Goal: Task Accomplishment & Management: Use online tool/utility

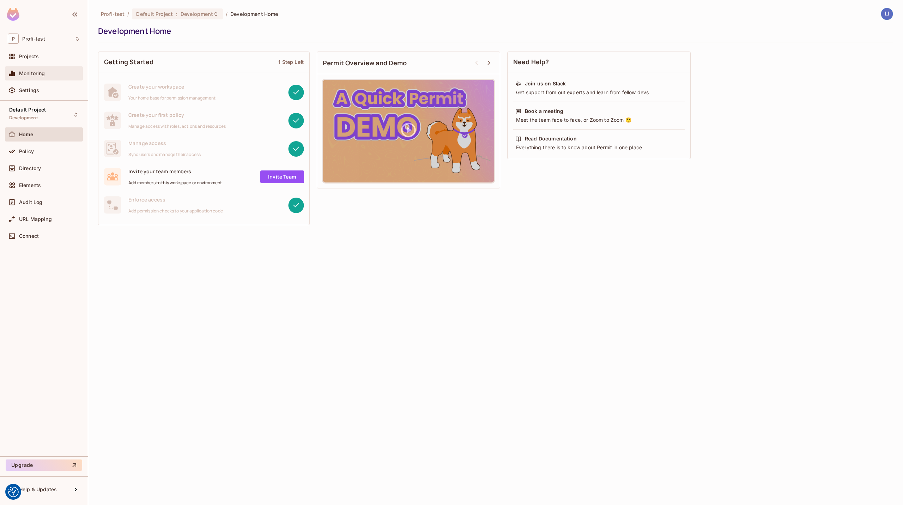
click at [38, 75] on span "Monitoring" at bounding box center [32, 74] width 26 height 6
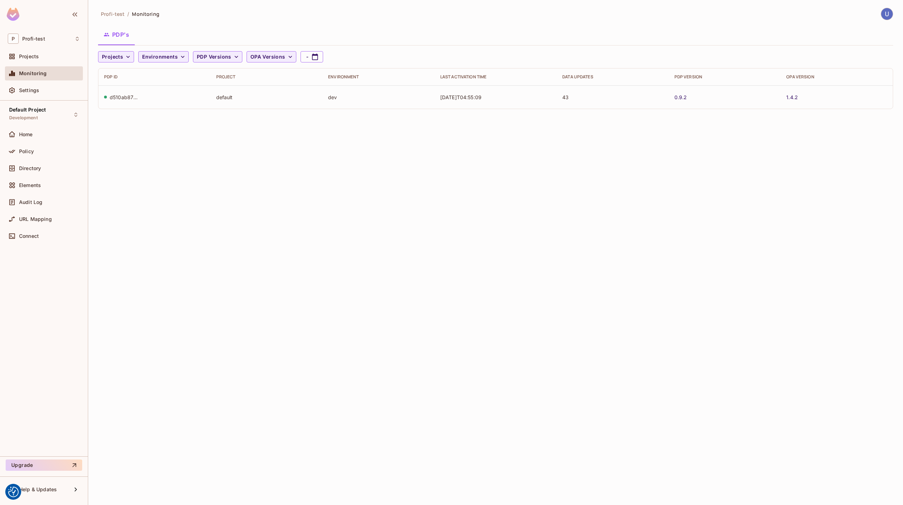
click at [122, 98] on div "d510ab87-8eed-4f86-bce8-fbf1ef6f0313" at bounding box center [124, 97] width 28 height 7
click at [224, 98] on td "default" at bounding box center [267, 96] width 112 height 23
click at [329, 100] on td "dev" at bounding box center [379, 96] width 112 height 23
click at [354, 101] on td "dev" at bounding box center [379, 96] width 112 height 23
click at [461, 99] on td "[DATE]T04:55:09" at bounding box center [496, 96] width 122 height 23
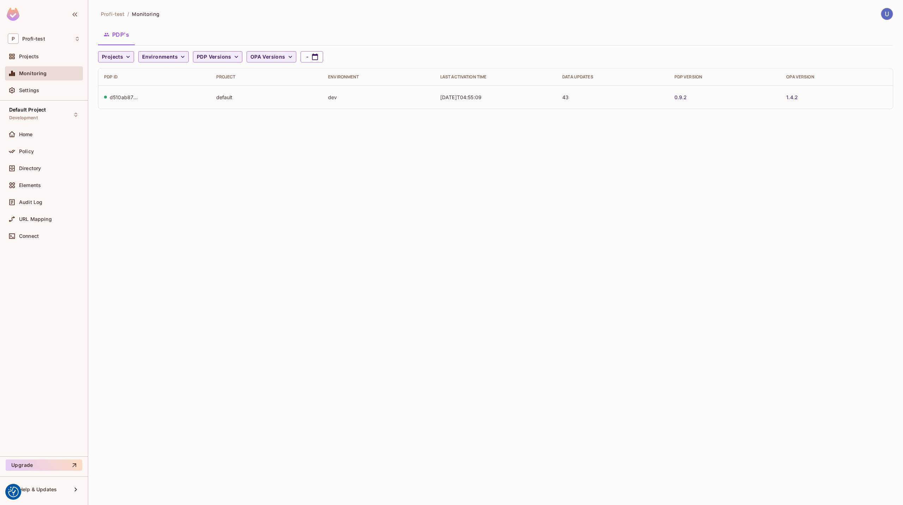
click at [550, 98] on td "[DATE]T04:55:09" at bounding box center [496, 96] width 122 height 23
drag, startPoint x: 574, startPoint y: 98, endPoint x: 458, endPoint y: 101, distance: 115.4
click at [458, 101] on tr "d510ab87-8eed-4f86-bce8-fbf1ef6f0313 default dev [DATE]T04:55:09 43 0.9.2 1.4.2" at bounding box center [495, 96] width 795 height 23
click at [469, 113] on div "Projects Environments PDP Versions OPA Versions - PDP ID Project Environment La…" at bounding box center [495, 83] width 795 height 64
click at [304, 56] on button "-" at bounding box center [312, 56] width 23 height 11
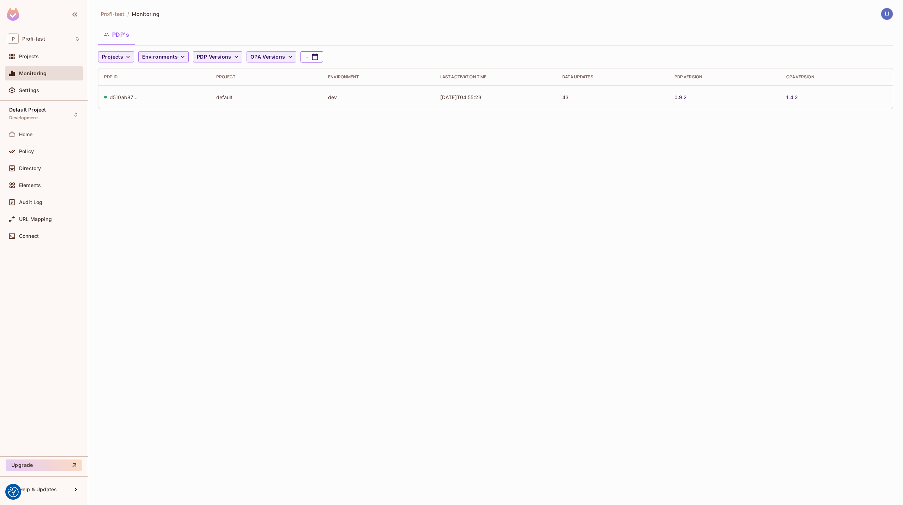
select select "*"
select select "****"
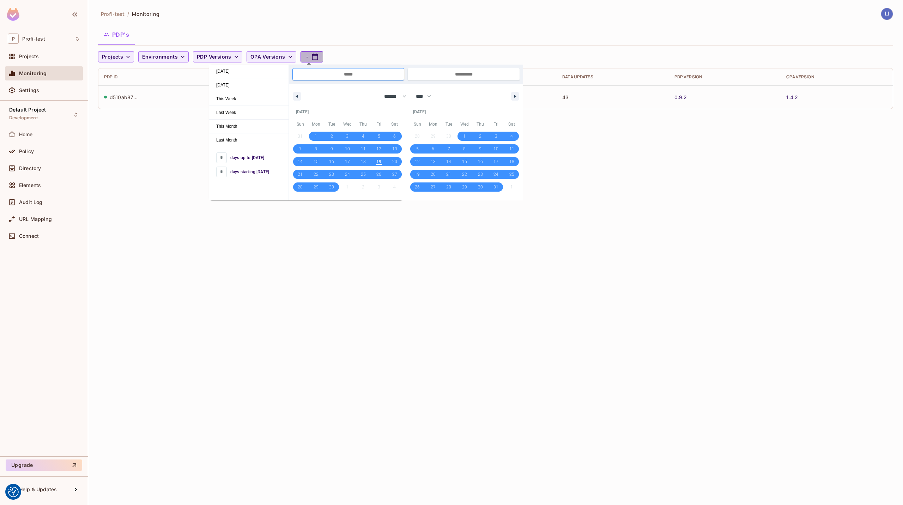
click at [304, 56] on button "-" at bounding box center [312, 56] width 23 height 11
click at [159, 136] on div "Profi-test / Monitoring PDP's Projects Environments PDP Versions OPA Versions -…" at bounding box center [495, 252] width 815 height 505
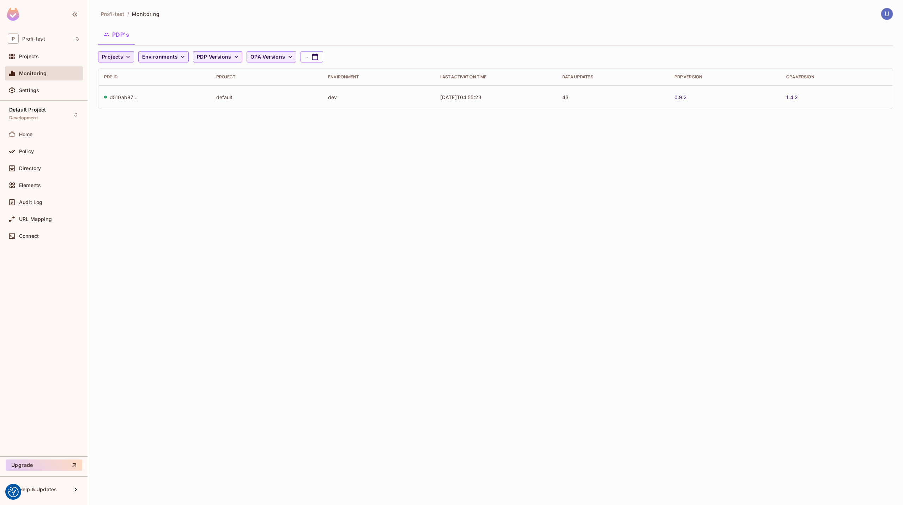
click at [121, 61] on span "Projects" at bounding box center [112, 57] width 21 height 9
click at [122, 59] on div at bounding box center [451, 252] width 903 height 505
click at [151, 58] on span "Environments" at bounding box center [160, 57] width 36 height 9
click at [154, 57] on div at bounding box center [451, 252] width 903 height 505
click at [37, 217] on span "URL Mapping" at bounding box center [35, 219] width 33 height 6
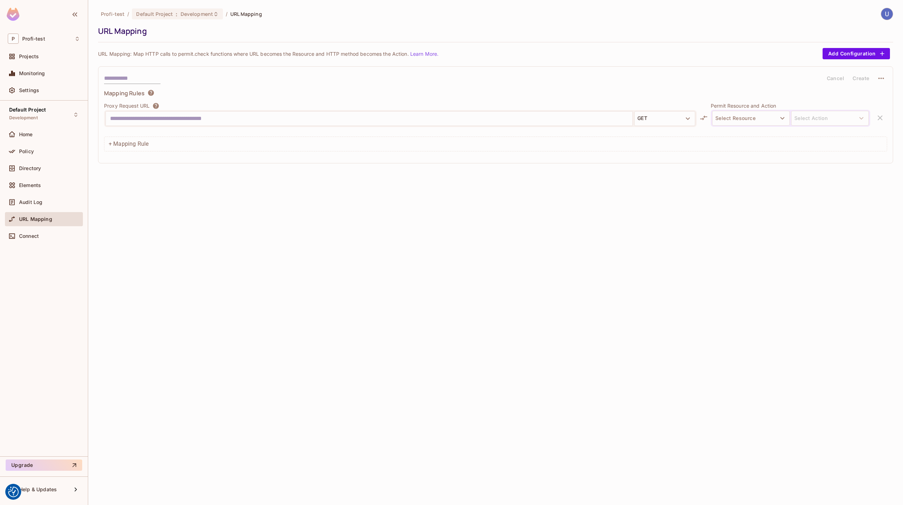
click at [44, 244] on div "Connect" at bounding box center [44, 237] width 78 height 17
click at [44, 239] on div "Connect" at bounding box center [49, 236] width 61 height 6
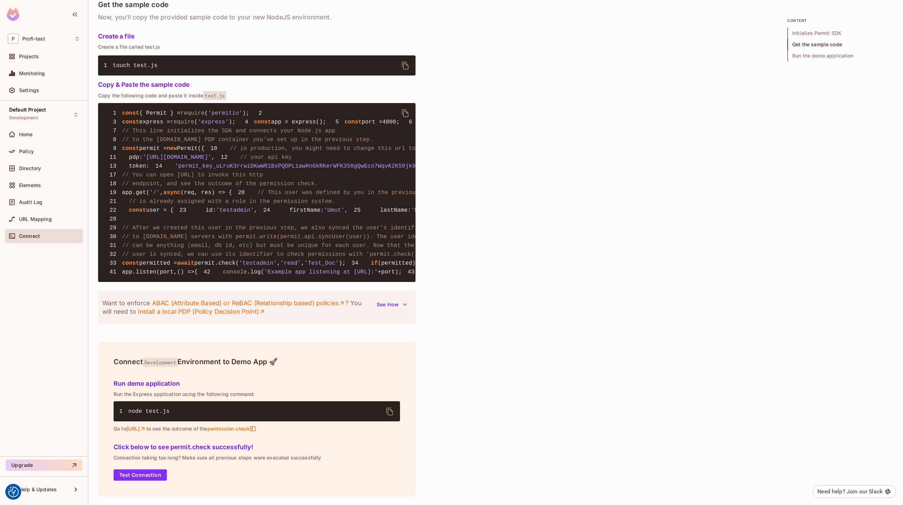
scroll to position [662, 0]
click at [154, 476] on button "Test Connection" at bounding box center [140, 474] width 53 height 11
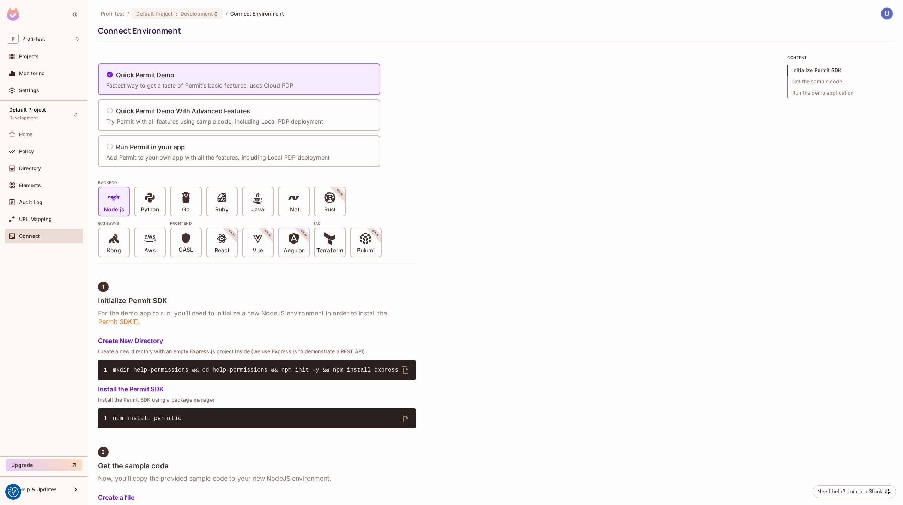
scroll to position [0, 0]
click at [42, 164] on div "Directory" at bounding box center [44, 168] width 72 height 8
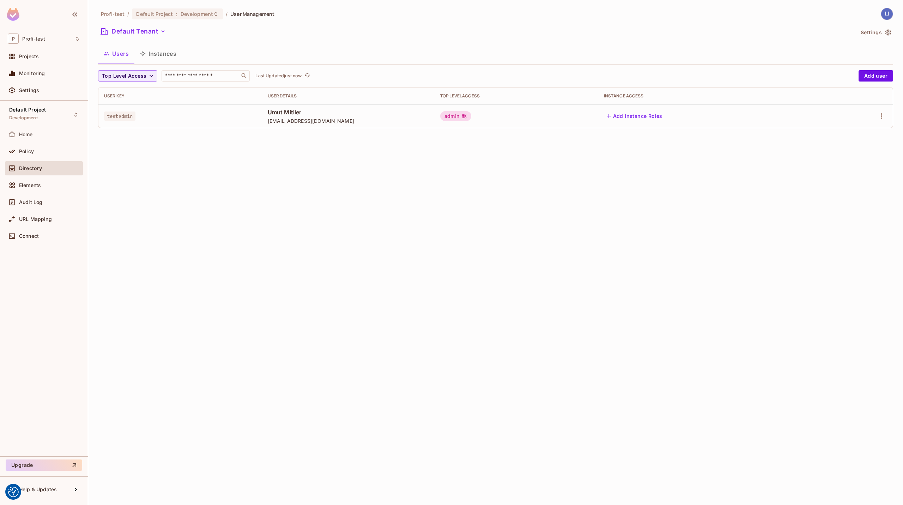
click at [156, 51] on button "Instances" at bounding box center [158, 54] width 48 height 18
click at [114, 54] on button "Users" at bounding box center [116, 54] width 36 height 18
